Goal: Book appointment/travel/reservation

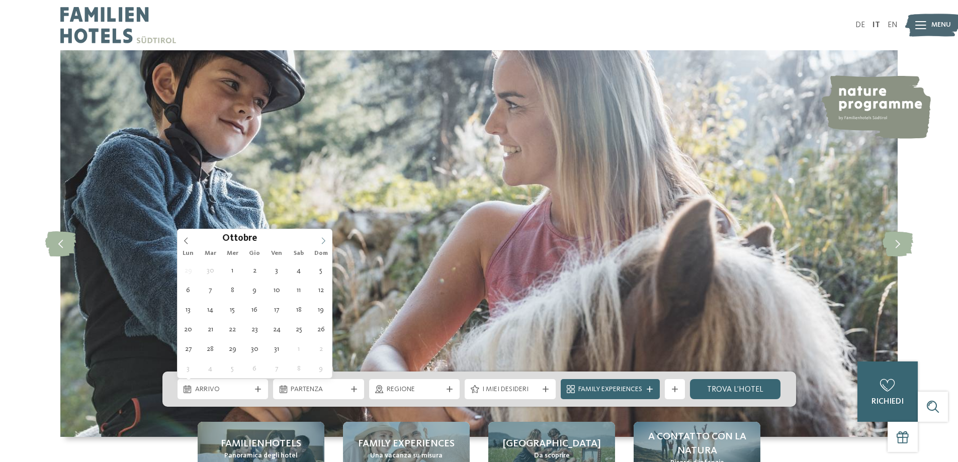
click at [319, 242] on span at bounding box center [323, 237] width 17 height 17
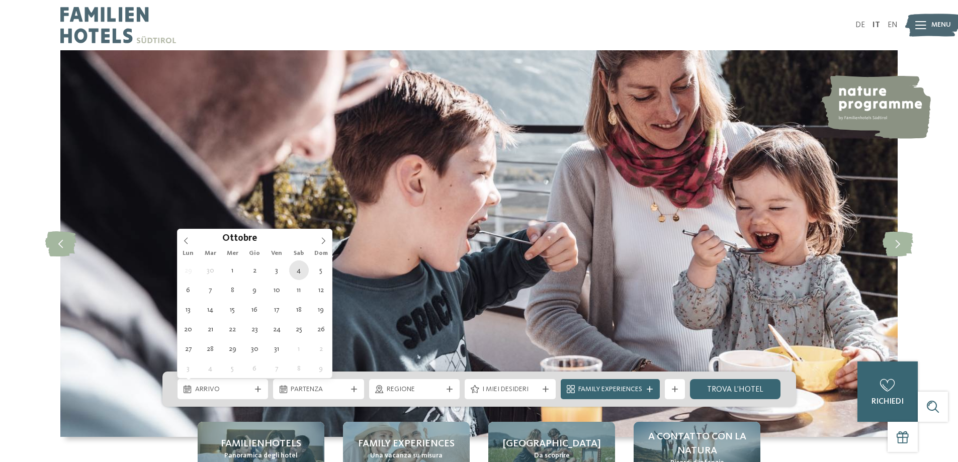
type div "04.10.2025"
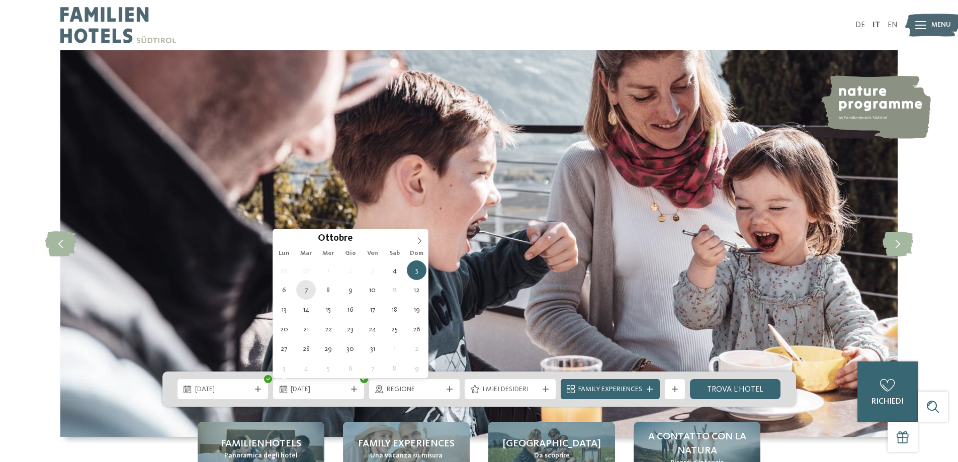
type div "07.10.2025"
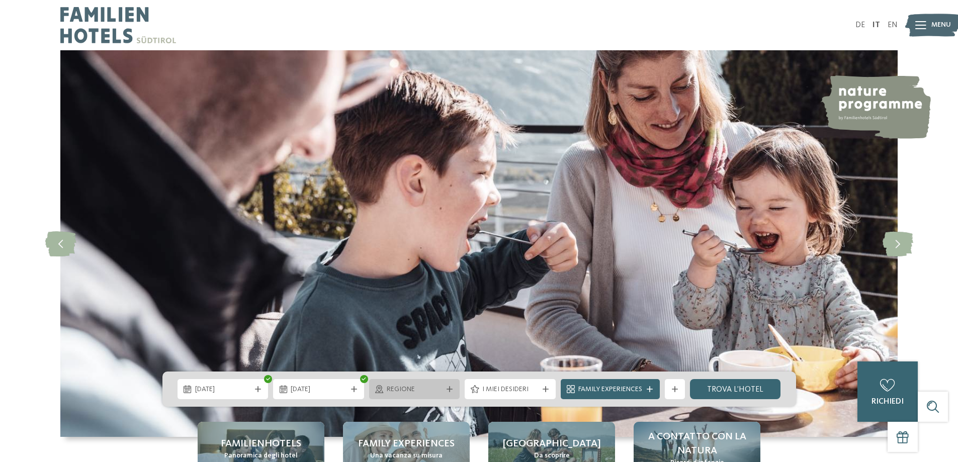
click at [442, 387] on span "Regione" at bounding box center [415, 390] width 56 height 10
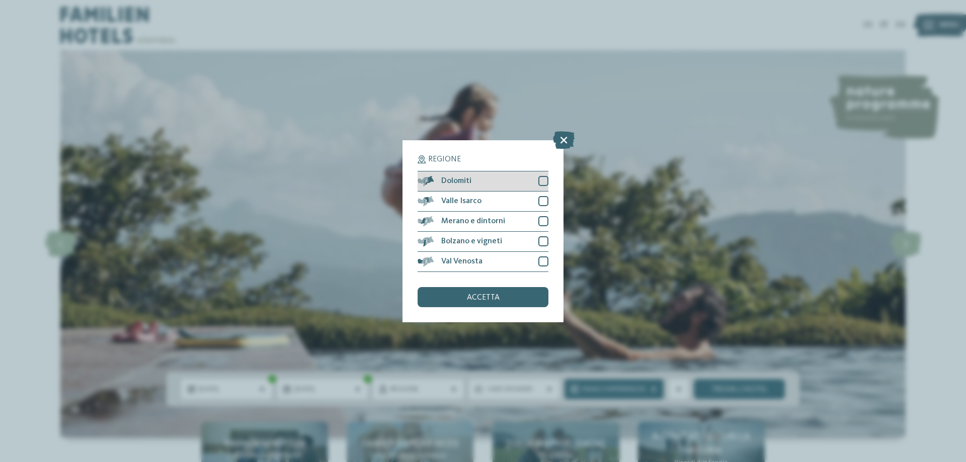
click at [543, 182] on div at bounding box center [543, 181] width 10 height 10
click at [542, 204] on div at bounding box center [543, 201] width 10 height 10
click at [542, 221] on div at bounding box center [543, 221] width 10 height 10
click at [539, 242] on div at bounding box center [543, 241] width 10 height 10
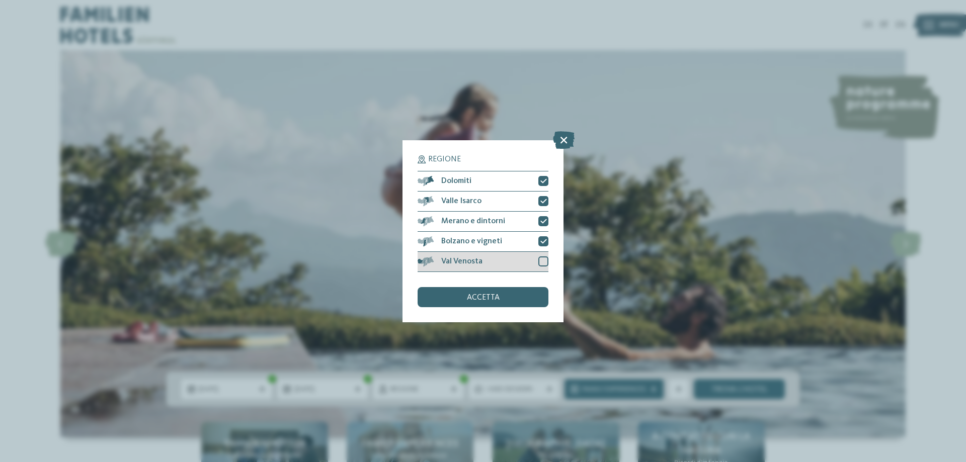
click at [538, 264] on div at bounding box center [543, 262] width 10 height 10
click at [523, 299] on div "accetta" at bounding box center [482, 297] width 131 height 20
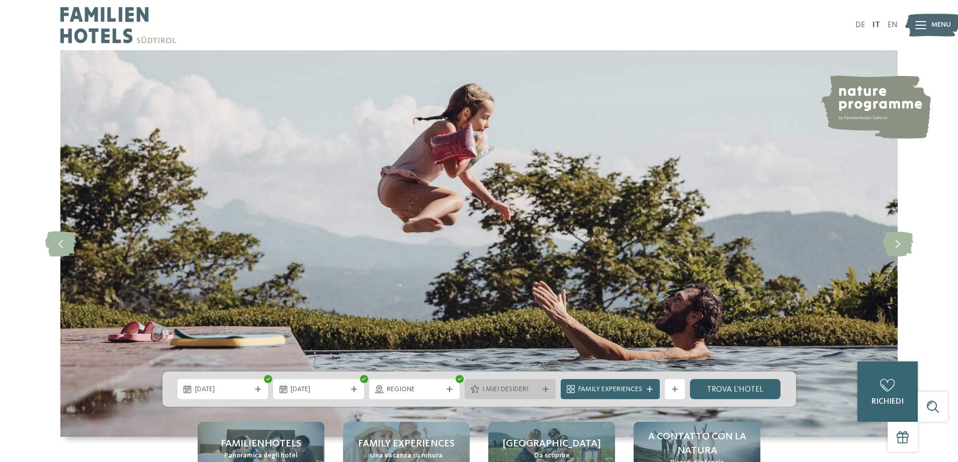
click at [480, 392] on div "I miei desideri" at bounding box center [510, 389] width 61 height 11
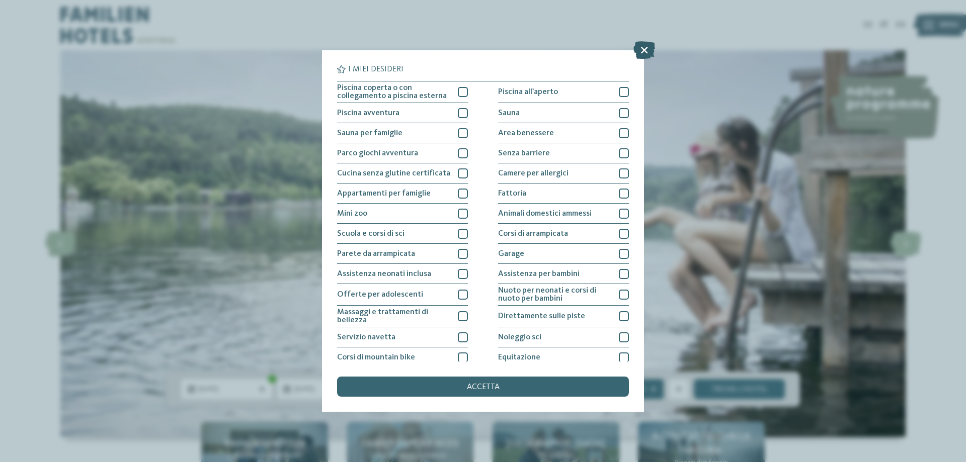
click at [649, 46] on icon at bounding box center [644, 50] width 22 height 18
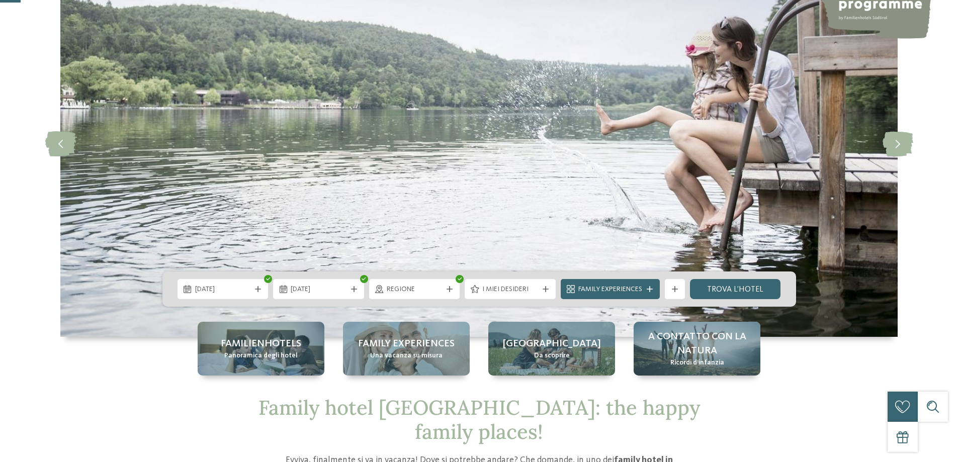
scroll to position [101, 0]
click at [742, 289] on link "trova l’hotel" at bounding box center [735, 289] width 91 height 20
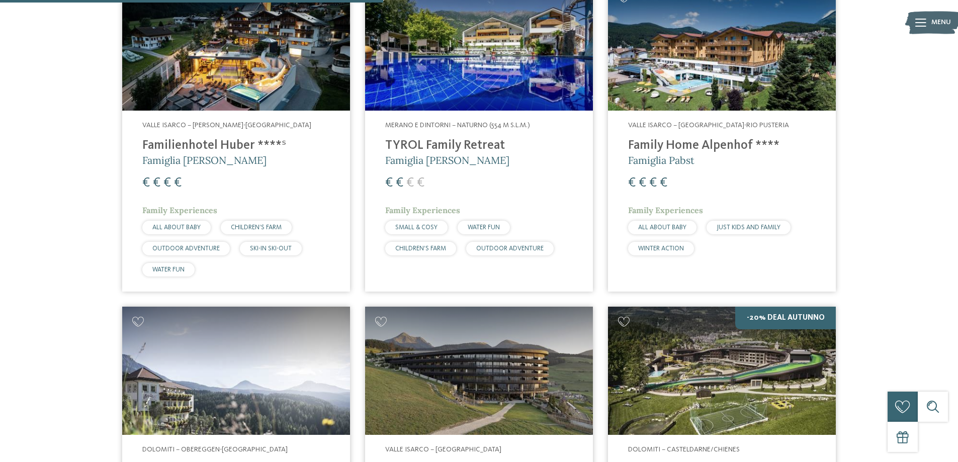
scroll to position [984, 0]
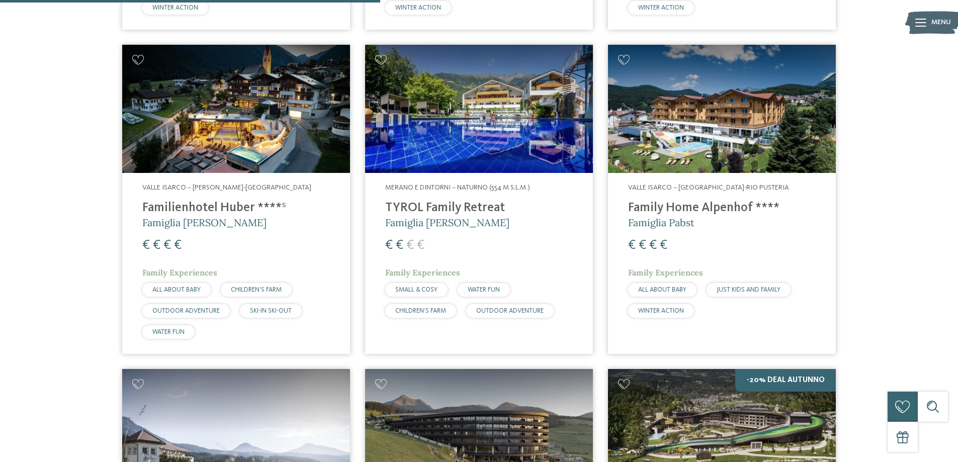
click at [320, 121] on img at bounding box center [236, 109] width 228 height 128
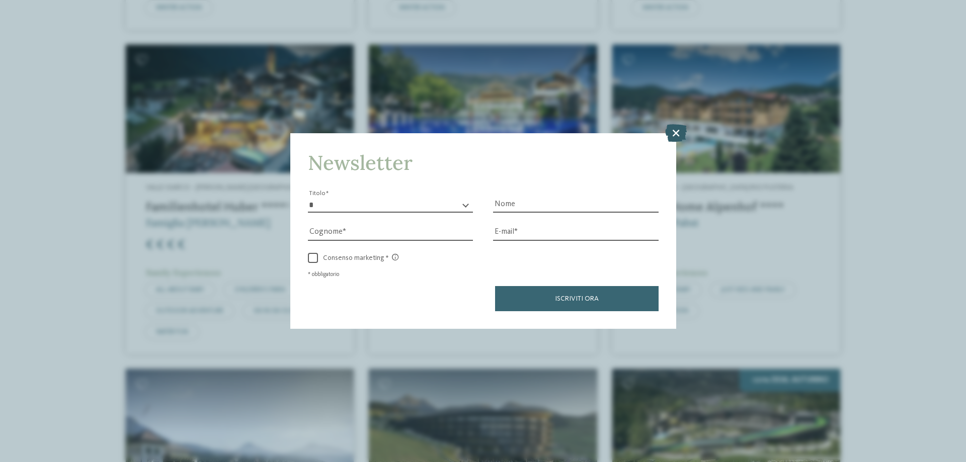
click at [683, 132] on icon at bounding box center [676, 133] width 22 height 18
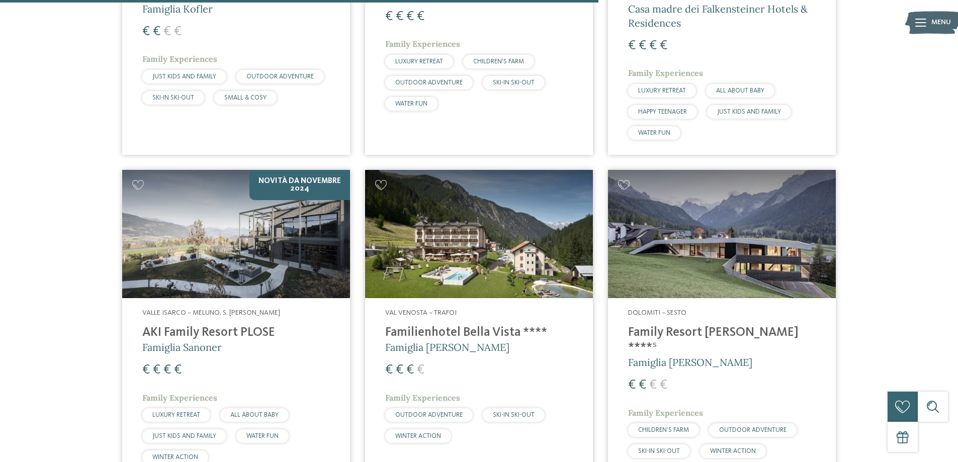
scroll to position [1587, 0]
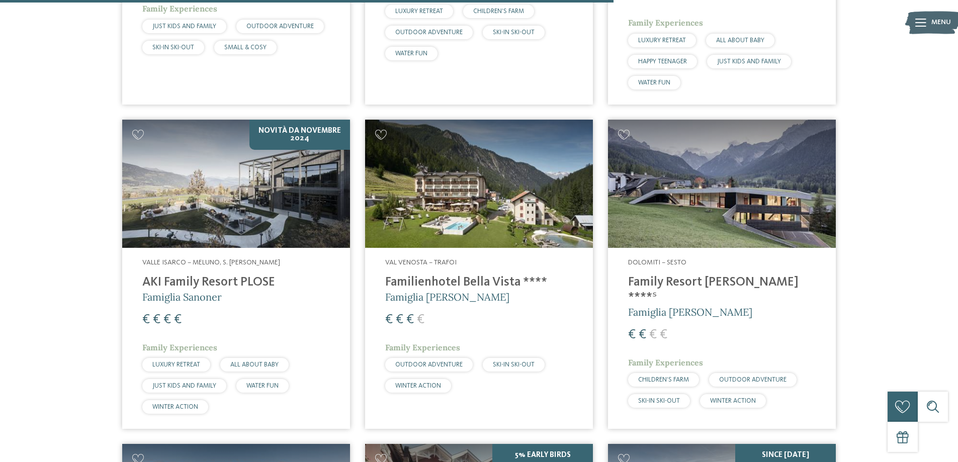
click at [691, 183] on img at bounding box center [722, 184] width 228 height 128
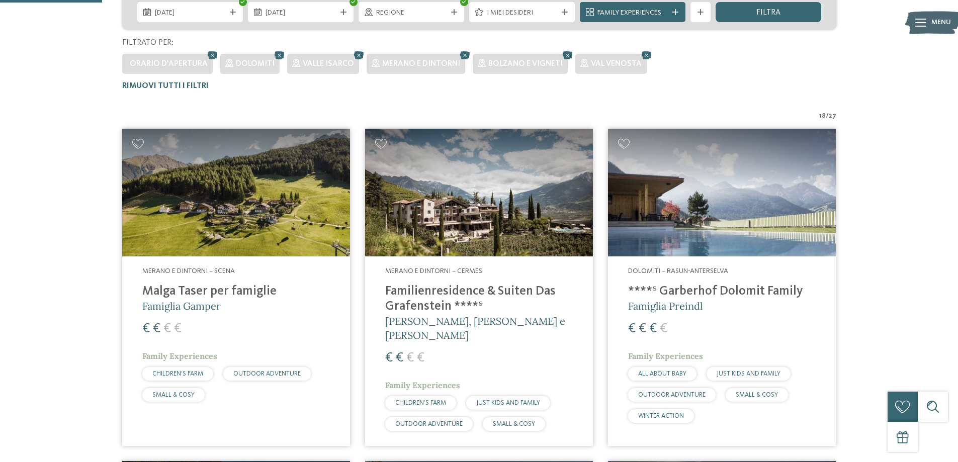
scroll to position [280, 0]
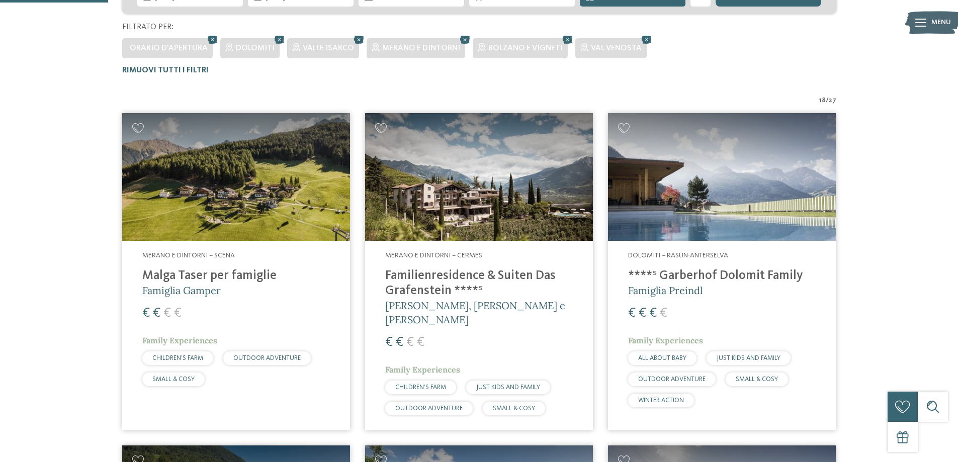
click at [229, 211] on img at bounding box center [236, 177] width 228 height 128
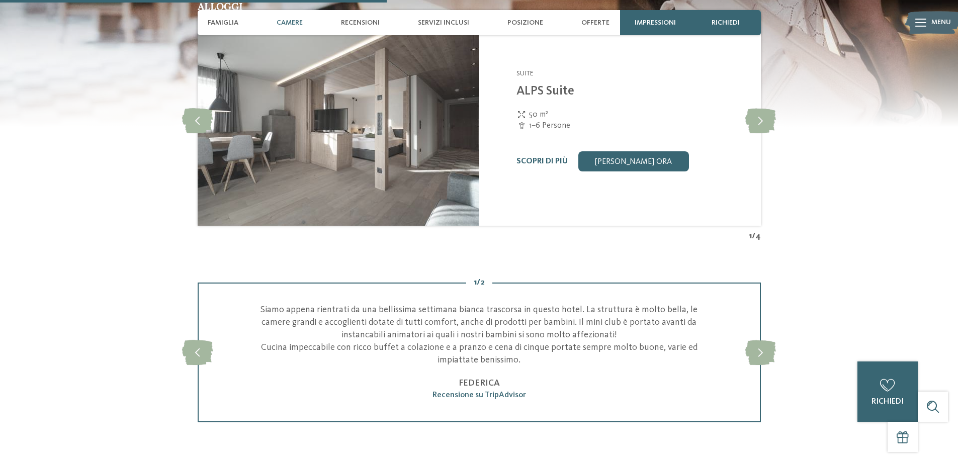
scroll to position [1610, 0]
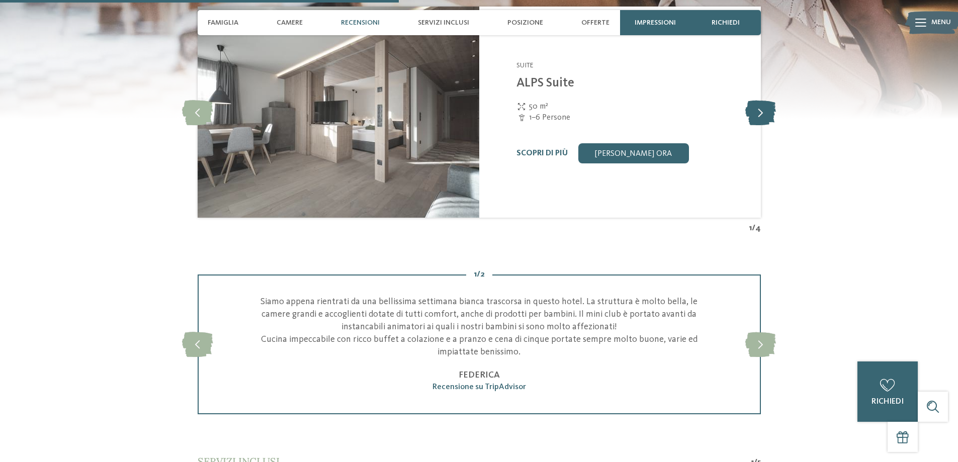
click at [763, 117] on icon at bounding box center [760, 112] width 31 height 25
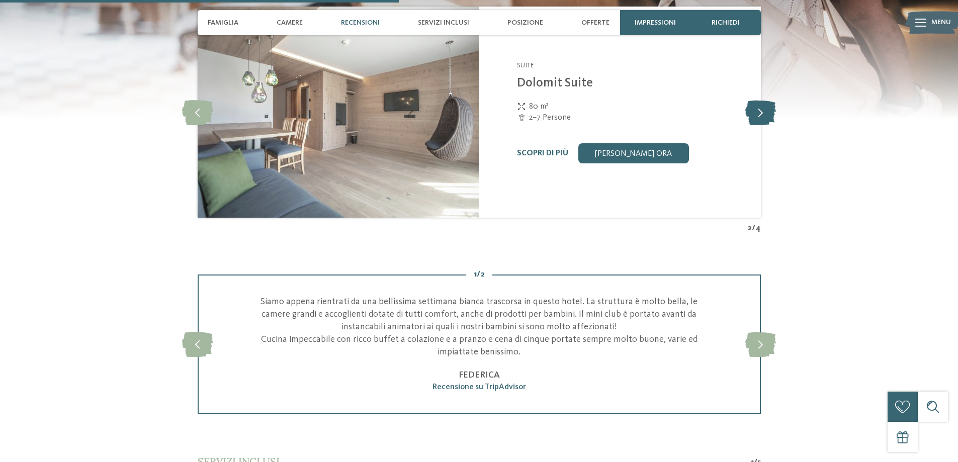
click at [763, 117] on icon at bounding box center [760, 112] width 31 height 25
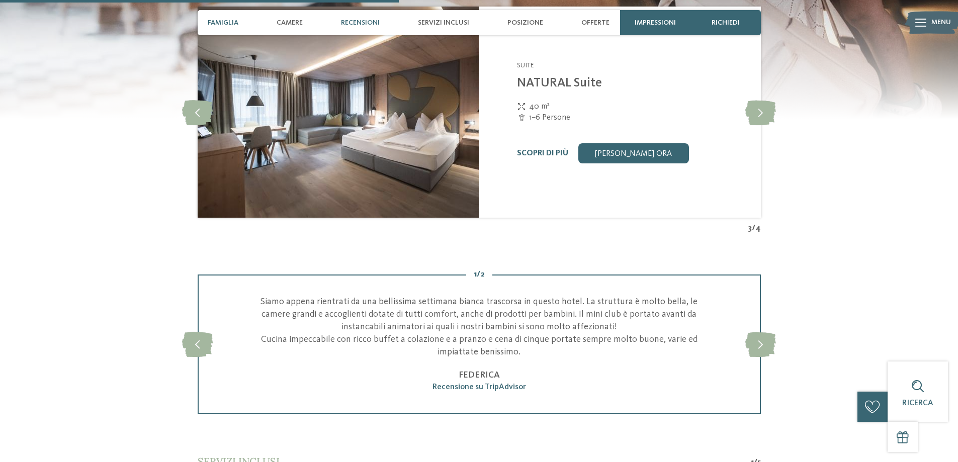
click at [224, 27] on div "Famiglia" at bounding box center [223, 22] width 41 height 25
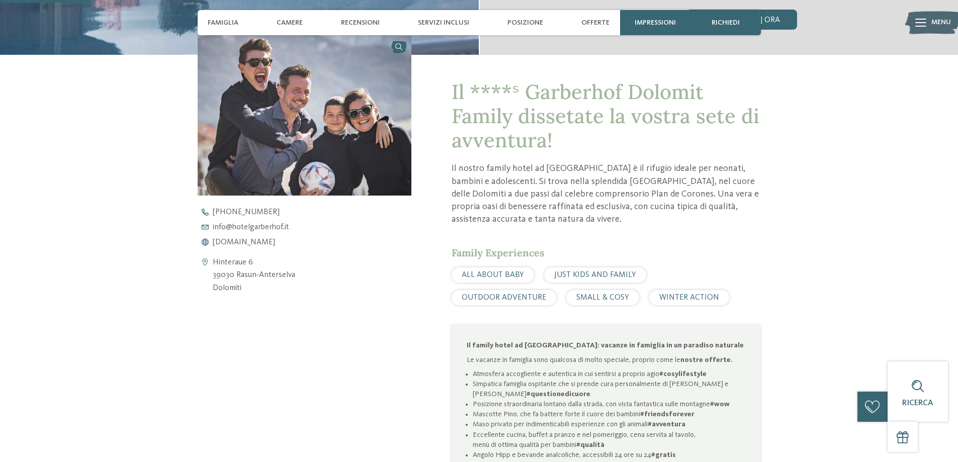
scroll to position [358, 0]
click at [284, 23] on span "Camere" at bounding box center [290, 23] width 26 height 9
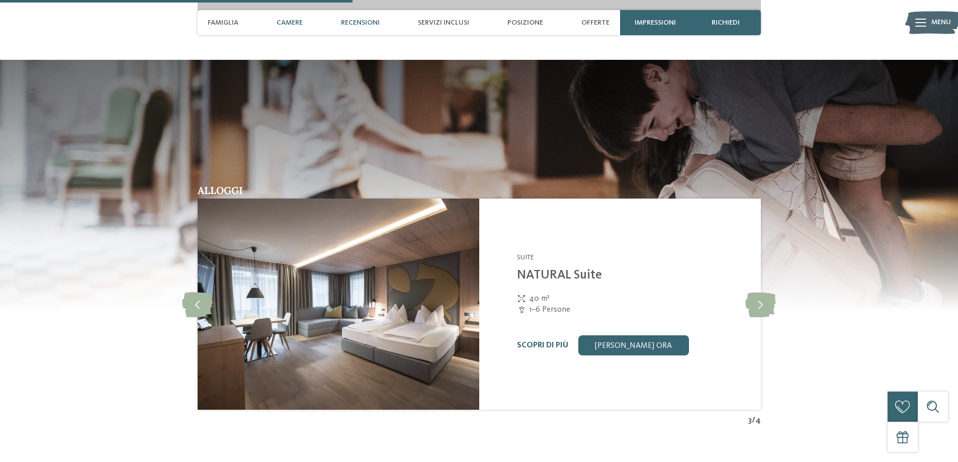
scroll to position [1422, 0]
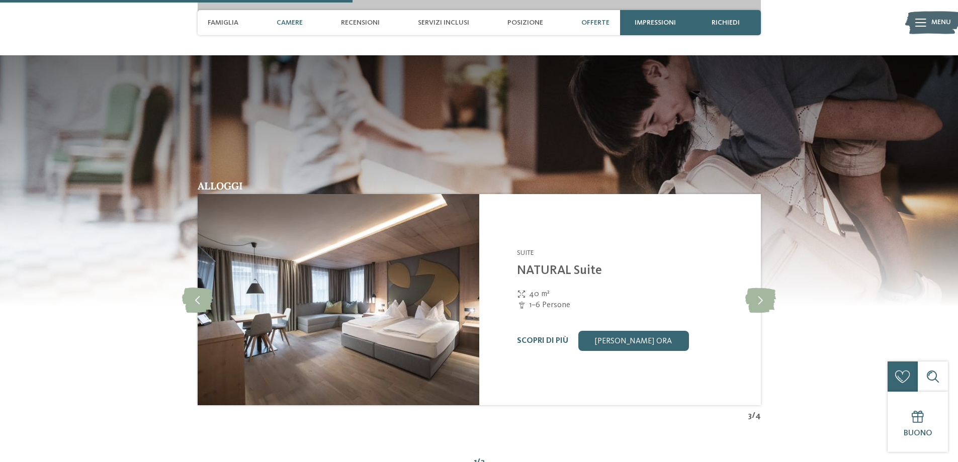
click at [577, 26] on div "Offerte" at bounding box center [595, 22] width 38 height 25
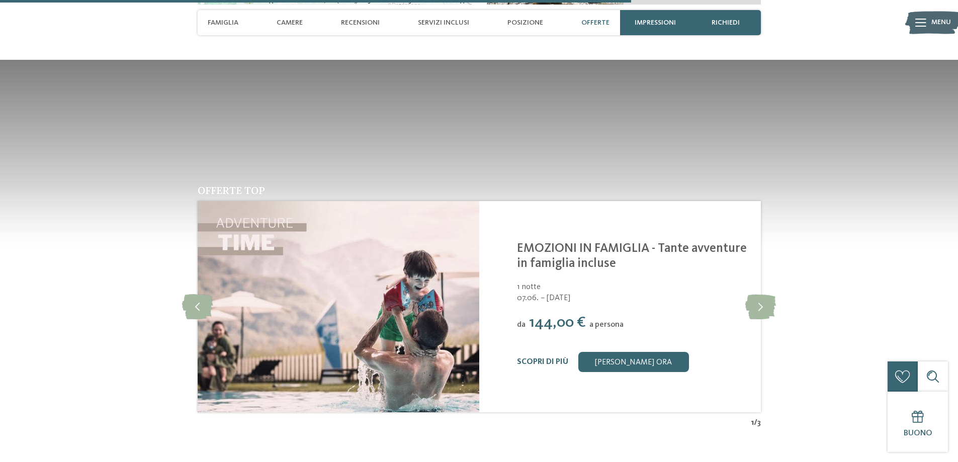
scroll to position [2547, 0]
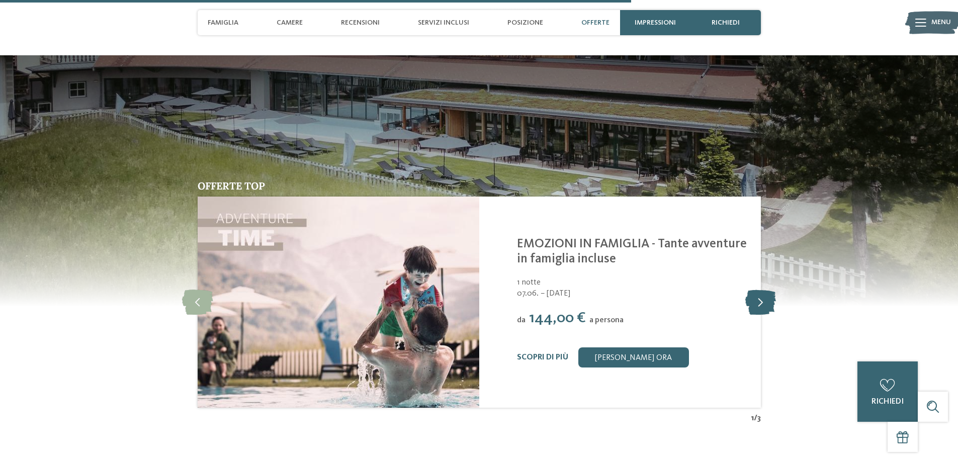
click at [756, 300] on icon at bounding box center [760, 302] width 31 height 25
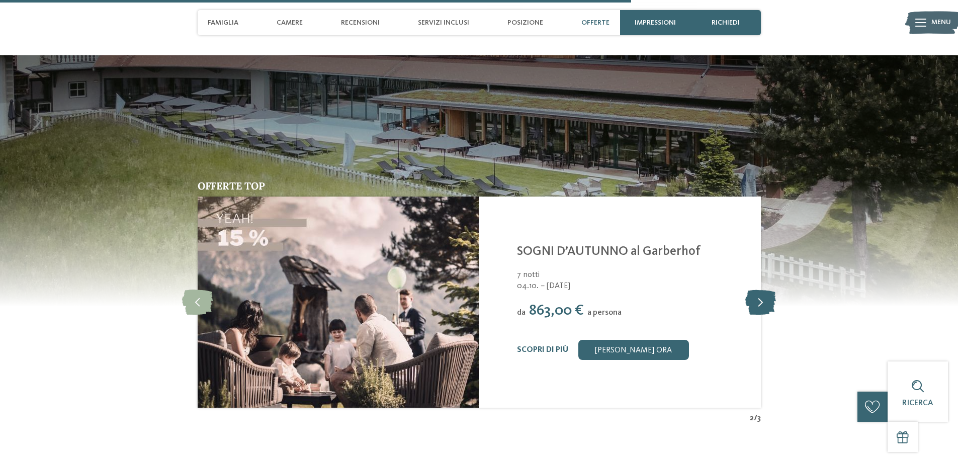
click at [756, 300] on icon at bounding box center [760, 302] width 31 height 25
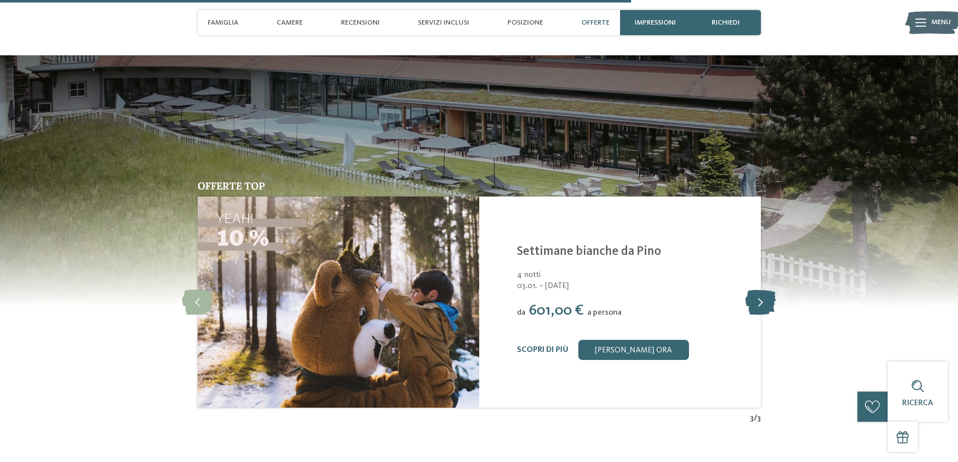
click at [756, 300] on icon at bounding box center [760, 302] width 31 height 25
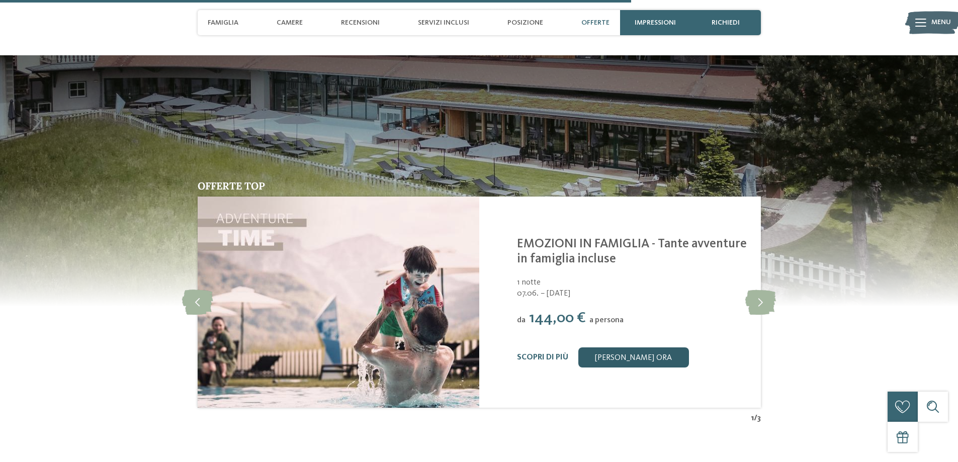
click at [609, 353] on link "[PERSON_NAME] ora" at bounding box center [633, 358] width 111 height 20
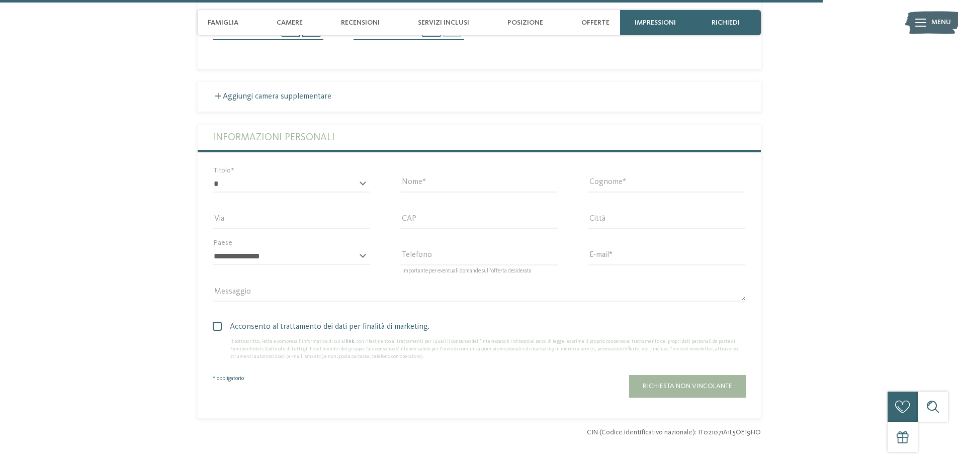
scroll to position [3443, 0]
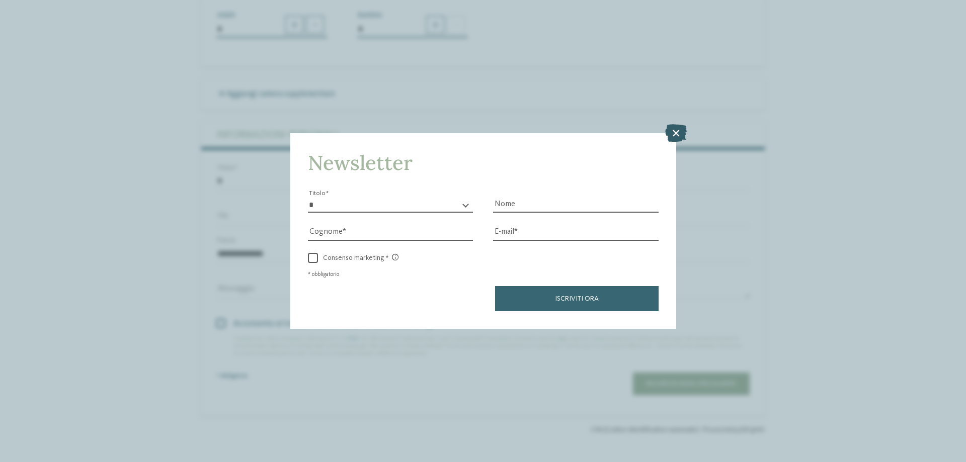
click at [673, 137] on icon at bounding box center [676, 133] width 22 height 18
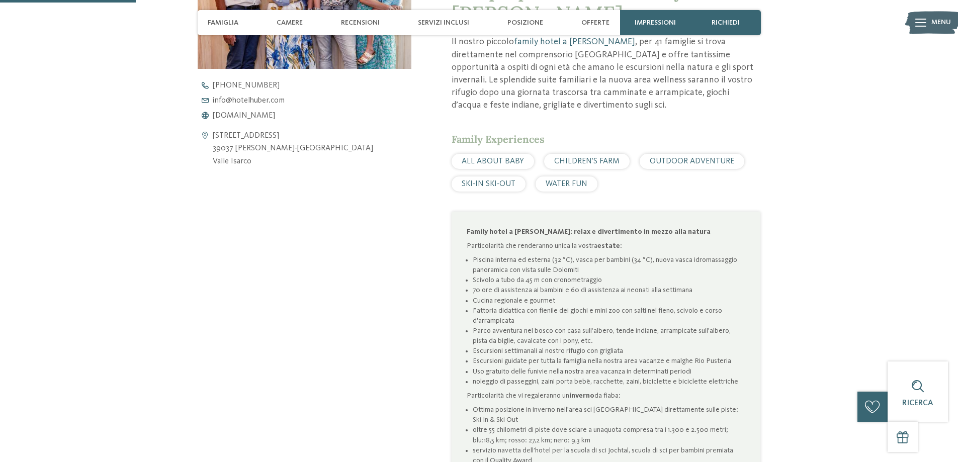
scroll to position [503, 0]
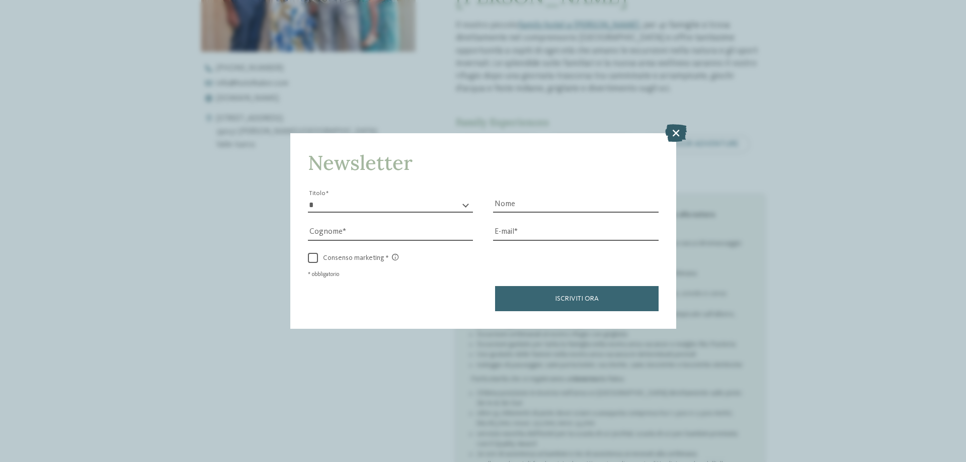
click at [672, 135] on icon at bounding box center [676, 133] width 22 height 18
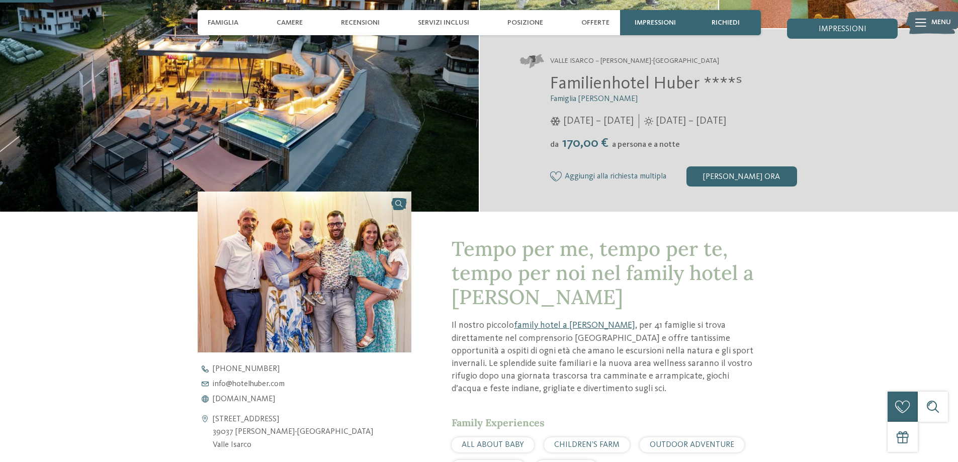
scroll to position [0, 0]
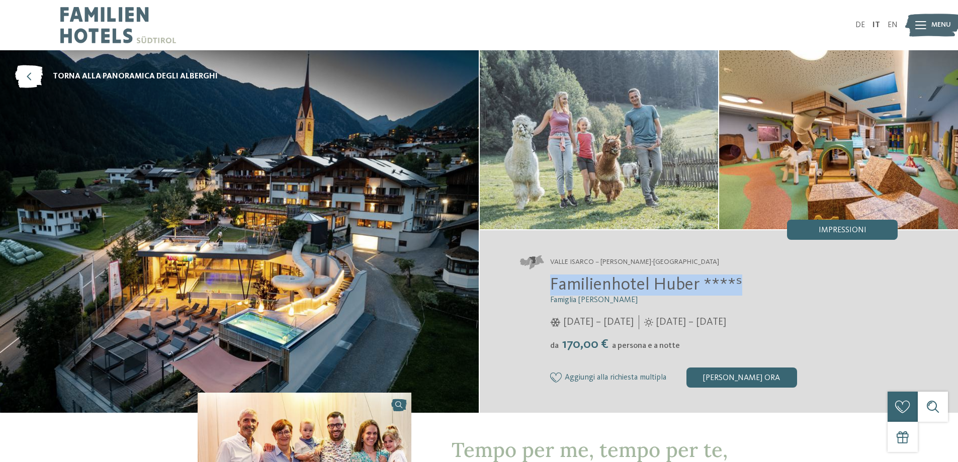
drag, startPoint x: 548, startPoint y: 283, endPoint x: 778, endPoint y: 285, distance: 229.4
click at [778, 285] on div "Familienhotel Huber ****ˢ Famiglia Stolz 05/12/2025 – 12/04/2026 da" at bounding box center [709, 331] width 378 height 113
copy span "Familienhotel Huber ****ˢ"
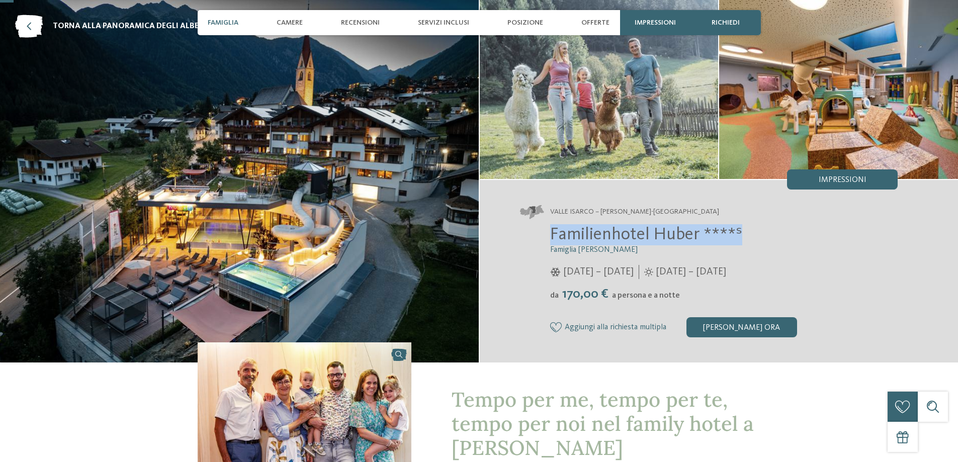
scroll to position [151, 0]
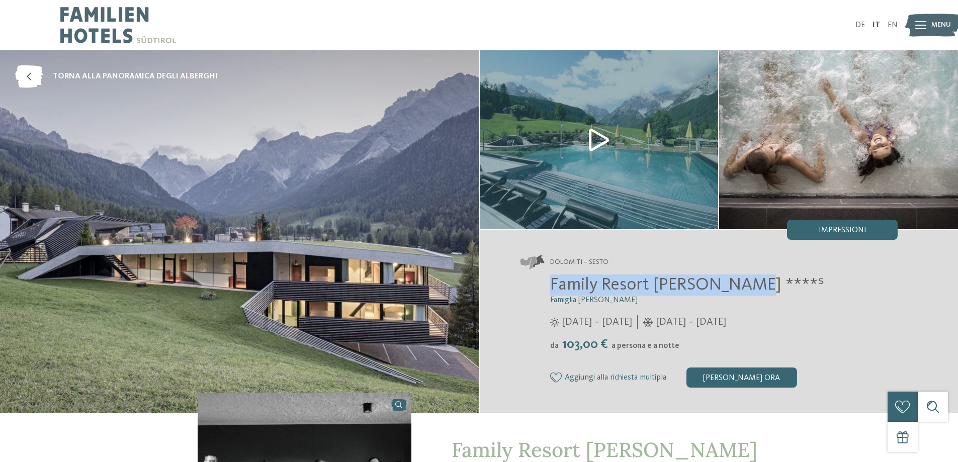
drag, startPoint x: 548, startPoint y: 282, endPoint x: 745, endPoint y: 285, distance: 196.7
click at [745, 285] on div "Family Resort [PERSON_NAME] ****ˢ Famiglia [PERSON_NAME] [DATE] – [DATE] da" at bounding box center [709, 331] width 378 height 113
copy span "Family Resort Rainer ****ˢ"
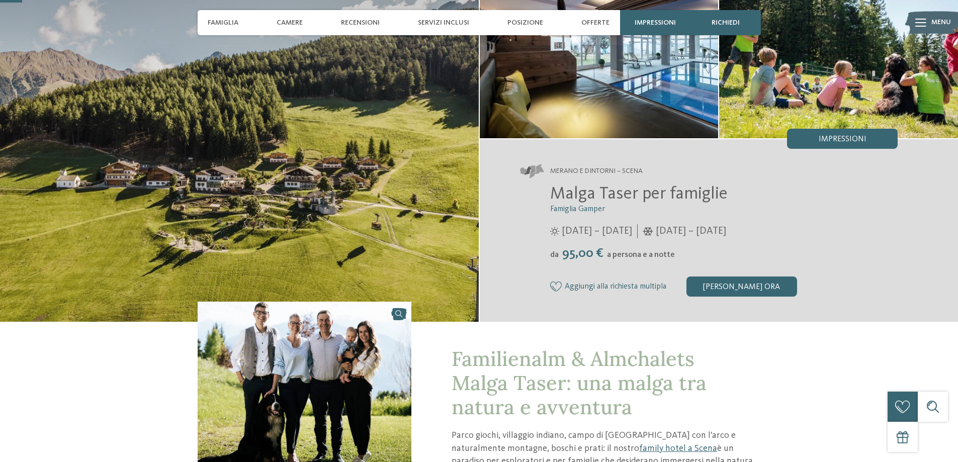
scroll to position [101, 0]
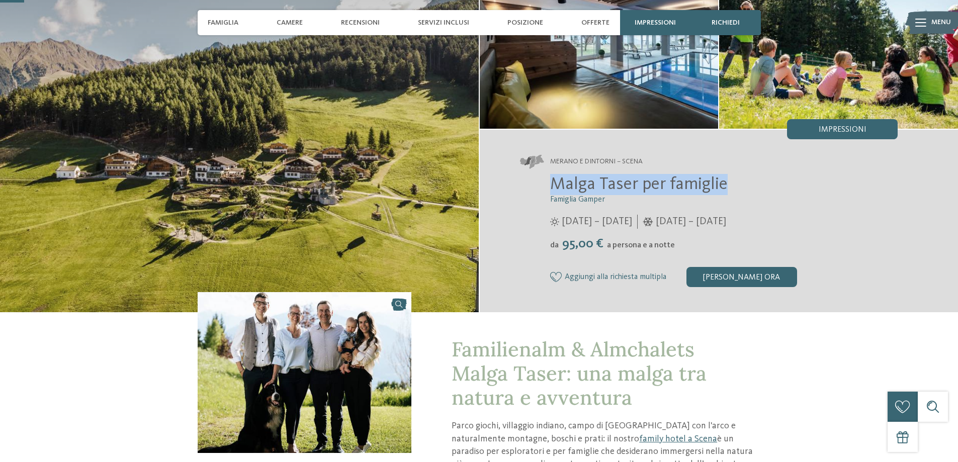
drag, startPoint x: 550, startPoint y: 183, endPoint x: 738, endPoint y: 184, distance: 188.6
click at [738, 184] on h2 "Malga Taser per famiglie" at bounding box center [724, 184] width 348 height 21
copy span "Malga Taser per famiglie"
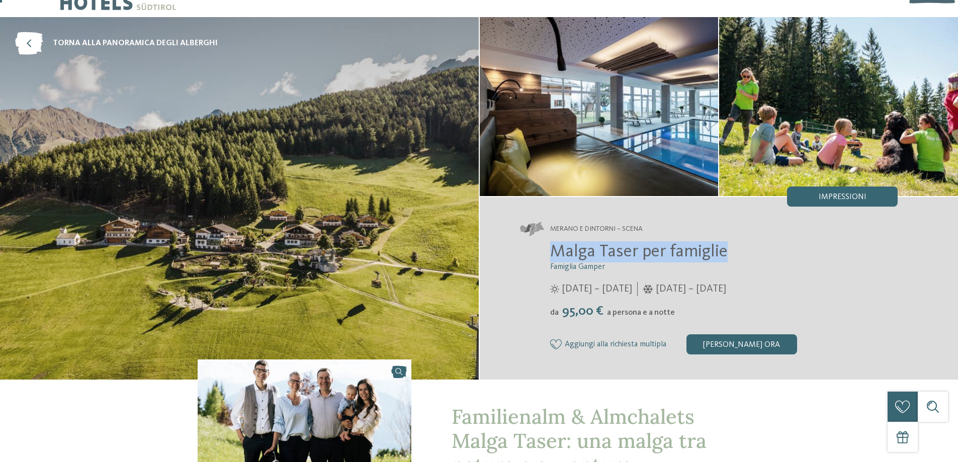
scroll to position [0, 0]
